Goal: Complete application form

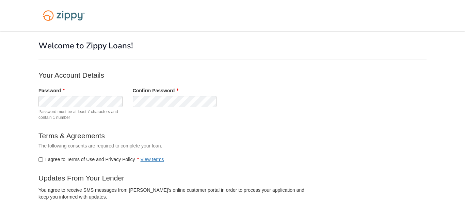
drag, startPoint x: 280, startPoint y: 76, endPoint x: 274, endPoint y: 82, distance: 8.7
click at [280, 76] on p "Your Account Details" at bounding box center [174, 75] width 273 height 10
click at [36, 105] on div "Password Password must be at least 7 characters and contain 1 number" at bounding box center [80, 105] width 94 height 37
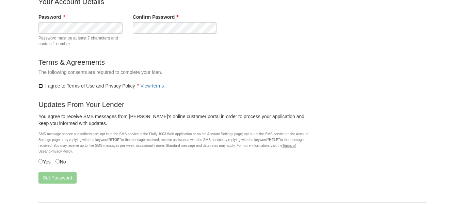
scroll to position [100, 0]
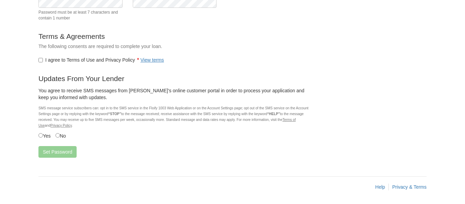
click at [37, 135] on div "You agree to receive SMS messages from [PERSON_NAME]'s online customer portal i…" at bounding box center [174, 113] width 283 height 58
click at [53, 153] on button "Set Password" at bounding box center [57, 152] width 38 height 12
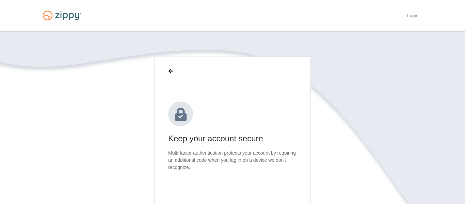
scroll to position [92, 0]
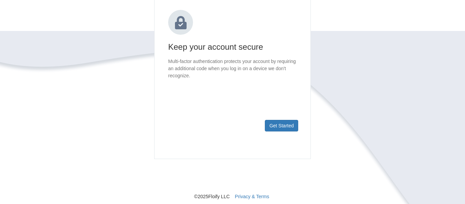
click at [276, 131] on footer "Get Started" at bounding box center [233, 136] width 156 height 44
click at [278, 122] on button "Get Started" at bounding box center [281, 126] width 33 height 12
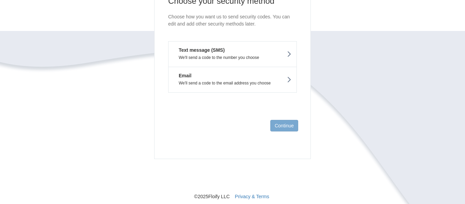
click at [245, 54] on button "Text message (SMS) We'll send a code to the number you choose" at bounding box center [232, 54] width 129 height 26
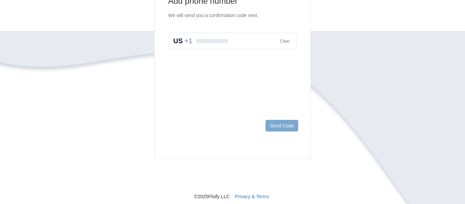
click at [239, 43] on input "text" at bounding box center [232, 41] width 129 height 16
type input "**********"
click at [286, 125] on button "Send Code" at bounding box center [282, 126] width 33 height 12
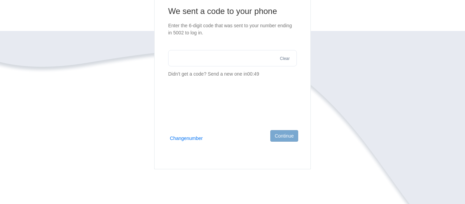
scroll to position [81, 0]
click at [257, 56] on input "text" at bounding box center [232, 58] width 129 height 16
click at [253, 55] on input "text" at bounding box center [232, 58] width 129 height 16
click at [204, 135] on footer "Continue" at bounding box center [233, 147] width 156 height 44
click at [202, 137] on button "Change number" at bounding box center [186, 138] width 33 height 7
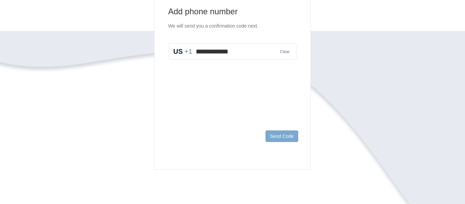
click at [243, 52] on input "**********" at bounding box center [232, 51] width 129 height 16
drag, startPoint x: 243, startPoint y: 52, endPoint x: 168, endPoint y: 56, distance: 74.7
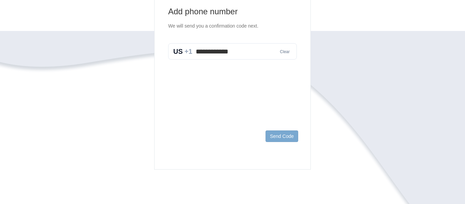
click at [168, 56] on input "**********" at bounding box center [232, 51] width 129 height 16
type input "**********"
click at [274, 129] on footer "Send Code" at bounding box center [233, 147] width 156 height 44
click at [277, 134] on button "Send Code" at bounding box center [282, 136] width 33 height 12
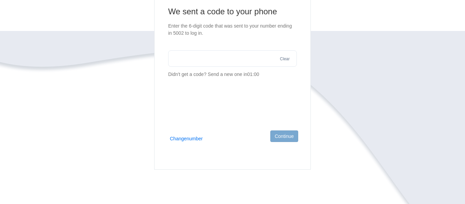
click at [227, 51] on input "text" at bounding box center [232, 58] width 129 height 16
type input "******"
click at [282, 128] on footer "Continue" at bounding box center [233, 147] width 156 height 44
click at [284, 131] on button "Continue" at bounding box center [284, 136] width 28 height 12
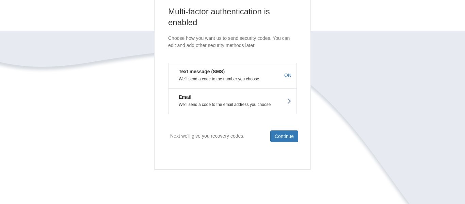
click at [250, 80] on p "We'll send a code to the number you choose" at bounding box center [233, 79] width 118 height 5
click at [285, 137] on button "Continue" at bounding box center [284, 136] width 28 height 12
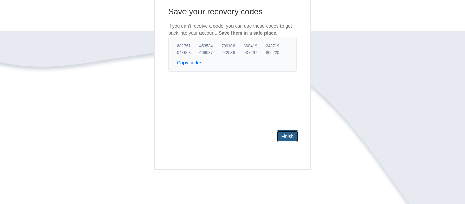
click at [288, 139] on link "Finish" at bounding box center [287, 136] width 21 height 12
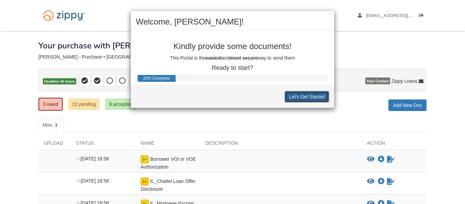
click at [306, 98] on button "Let's Get Started" at bounding box center [307, 97] width 45 height 12
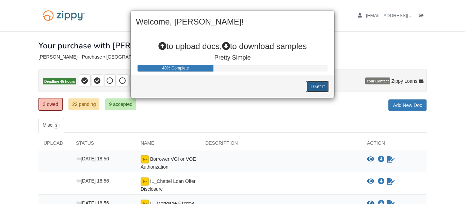
click at [320, 87] on button "I Get It" at bounding box center [317, 87] width 23 height 12
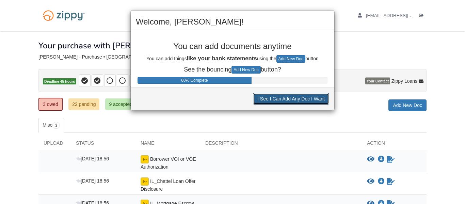
click at [307, 102] on button "I See I Can Add Any Doc I Want" at bounding box center [291, 99] width 76 height 12
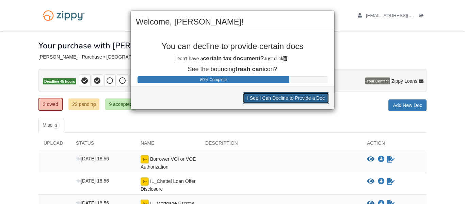
click at [307, 99] on button "I See I Can Decline to Provide a Doc" at bounding box center [286, 98] width 87 height 12
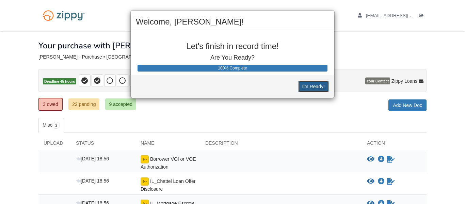
click at [312, 88] on button "I'm Ready!" at bounding box center [313, 87] width 31 height 12
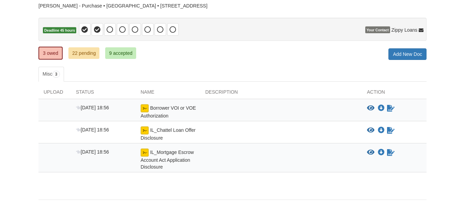
scroll to position [61, 0]
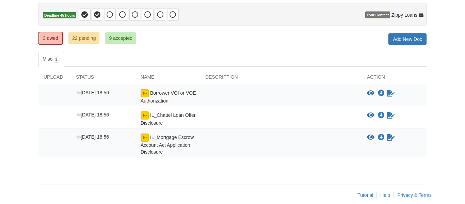
scroll to position [43, 0]
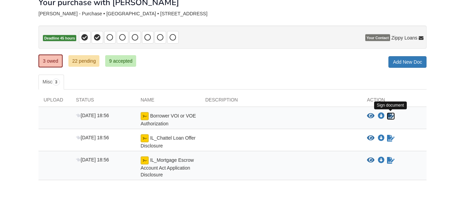
click at [391, 116] on icon "Sign Form" at bounding box center [390, 116] width 7 height 7
